Goal: Find specific page/section: Find specific page/section

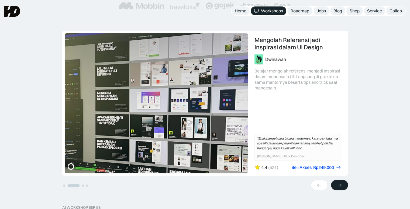
scroll to position [108, 0]
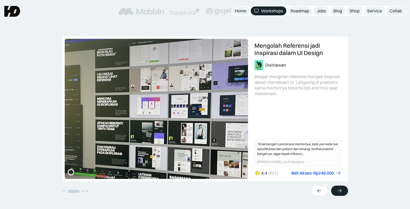
click at [338, 191] on icon at bounding box center [339, 190] width 6 height 5
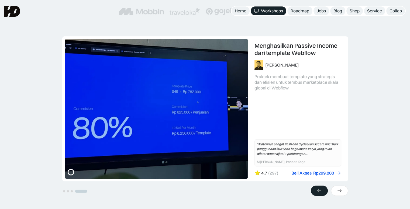
click at [321, 190] on icon at bounding box center [319, 190] width 6 height 5
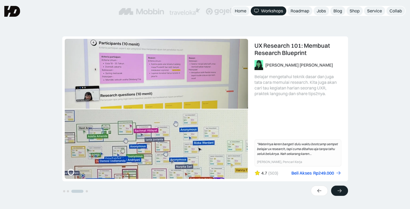
click at [341, 189] on icon at bounding box center [339, 190] width 6 height 5
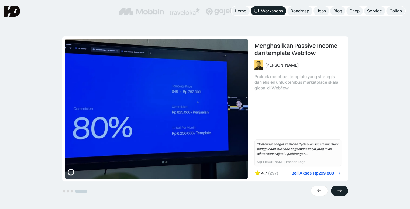
click at [341, 189] on icon at bounding box center [339, 190] width 6 height 5
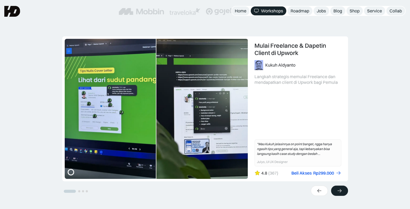
click at [341, 189] on icon at bounding box center [339, 190] width 6 height 5
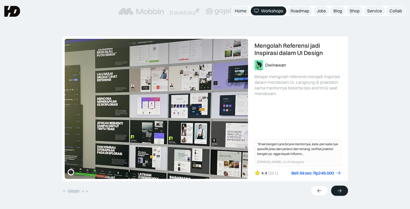
click at [341, 189] on icon at bounding box center [339, 190] width 6 height 5
